Goal: Task Accomplishment & Management: Use online tool/utility

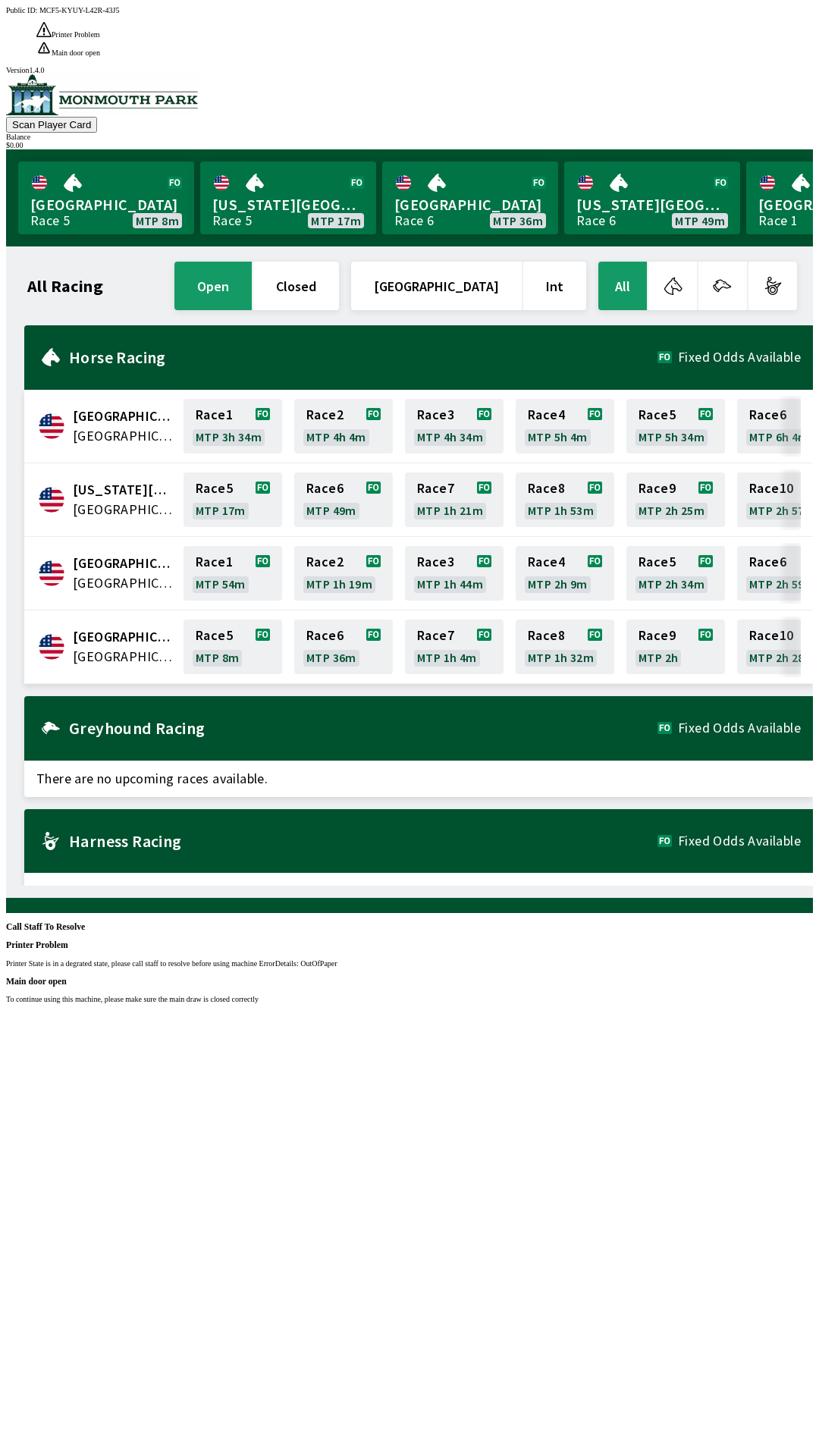
click at [813, 1423] on div "Public ID: MCF5-KYUY-L42R-43J5 Printer Problem Printer State is in a degrated s…" at bounding box center [410, 733] width 807 height 1456
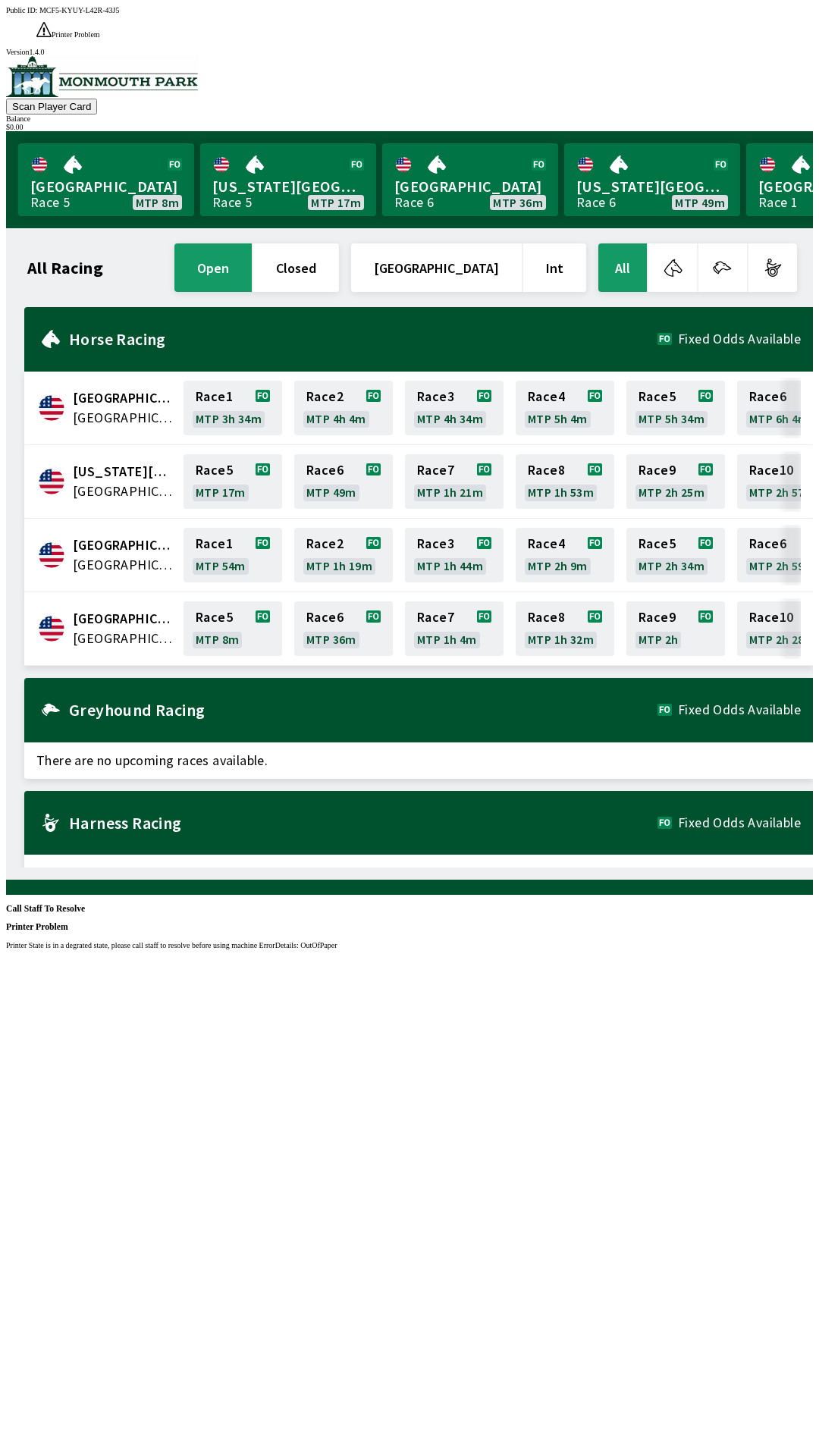
click at [618, 1304] on div "Public ID: MCF5-KYUY-L42R-43J5 Printer Problem Printer State is in a degrated s…" at bounding box center [410, 733] width 807 height 1456
click at [648, 1129] on div "Public ID: MCF5-KYUY-L42R-43J5 Printer Problem Printer State is in a degrated s…" at bounding box center [410, 733] width 807 height 1456
click at [640, 1297] on div "Public ID: MCF5-KYUY-L42R-43J5 Printer Problem Printer State is in a degrated s…" at bounding box center [410, 733] width 807 height 1456
click at [766, 1188] on div "Public ID: MCF5-KYUY-L42R-43J5 Printer Problem Printer State is in a degrated s…" at bounding box center [410, 733] width 807 height 1456
click at [753, 1187] on div "Public ID: MCF5-KYUY-L42R-43J5 Printer Problem Printer State is in a degrated s…" at bounding box center [410, 733] width 807 height 1456
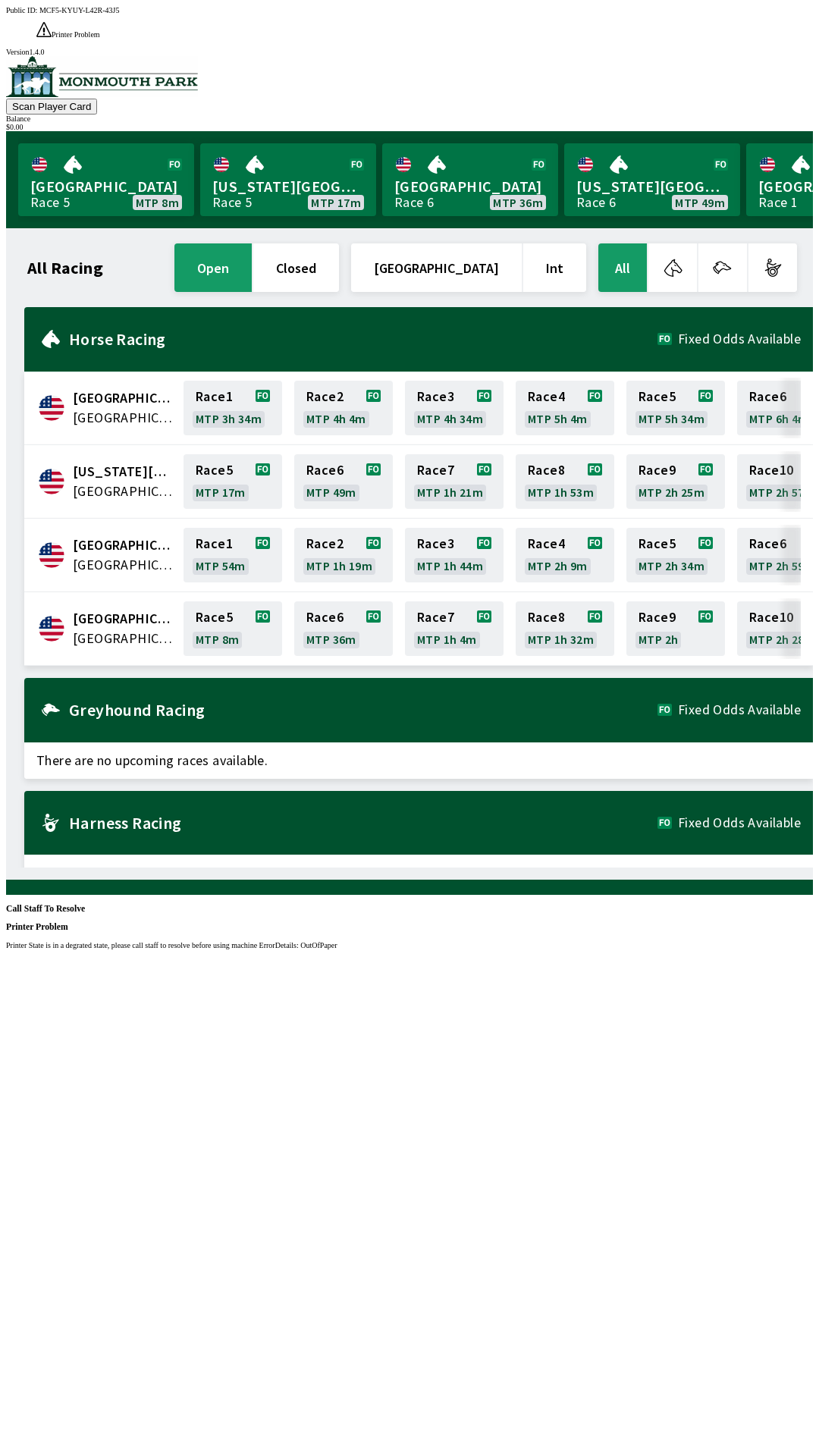
click at [750, 1184] on div "Public ID: MCF5-KYUY-L42R-43J5 Printer Problem Printer State is in a degrated s…" at bounding box center [410, 733] width 807 height 1456
click at [747, 1194] on div "Public ID: MCF5-KYUY-L42R-43J5 Printer Problem Printer State is in a degrated s…" at bounding box center [410, 733] width 807 height 1456
